Goal: Task Accomplishment & Management: Use online tool/utility

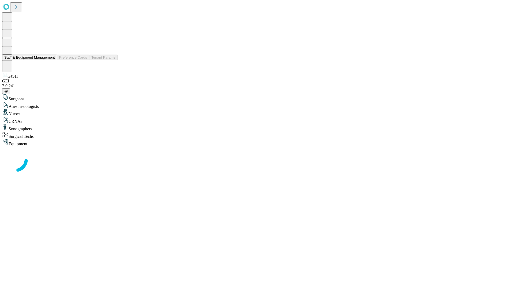
click at [51, 60] on button "Staff & Equipment Management" at bounding box center [29, 58] width 55 height 6
